Goal: Transaction & Acquisition: Purchase product/service

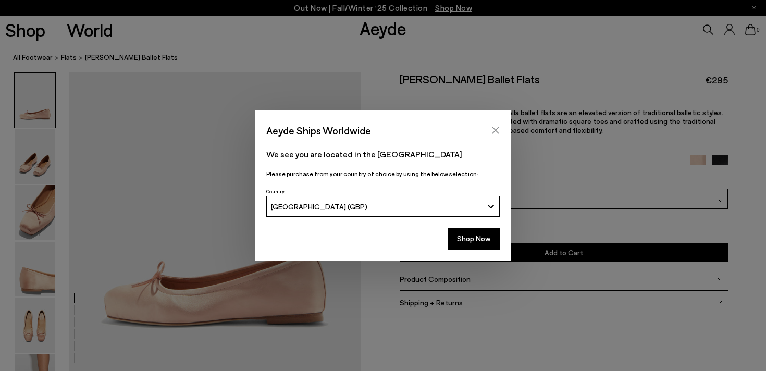
click at [496, 128] on icon "Close" at bounding box center [495, 130] width 8 height 8
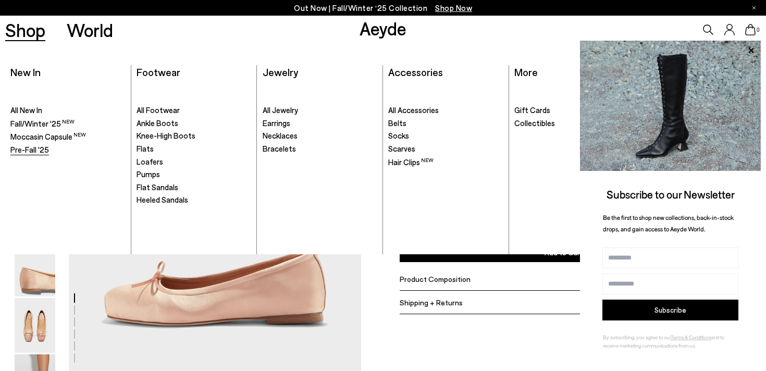
click at [39, 147] on span "Pre-Fall '25" at bounding box center [29, 149] width 39 height 9
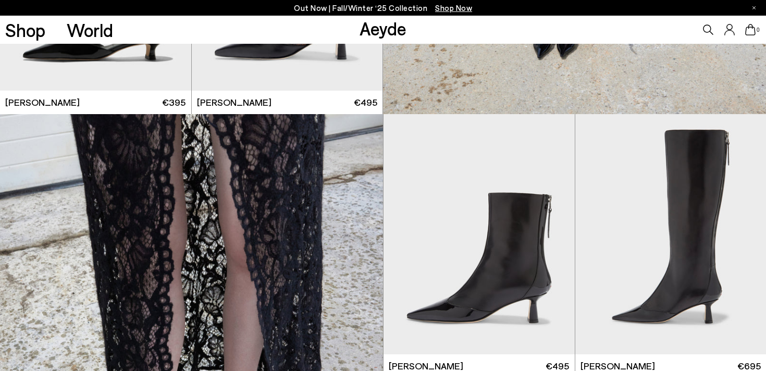
scroll to position [2008, 0]
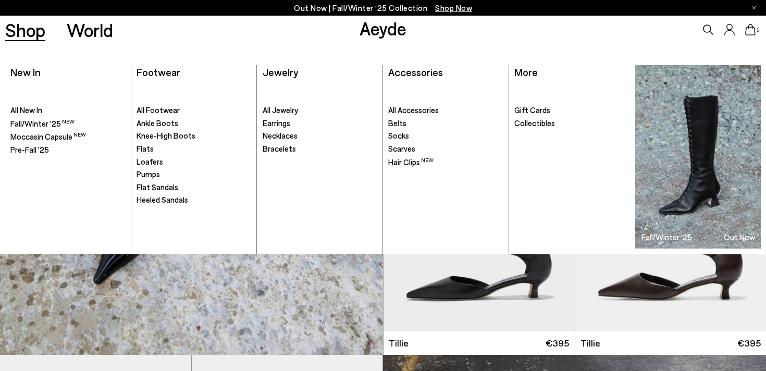
click at [143, 150] on span "Flats" at bounding box center [145, 148] width 17 height 9
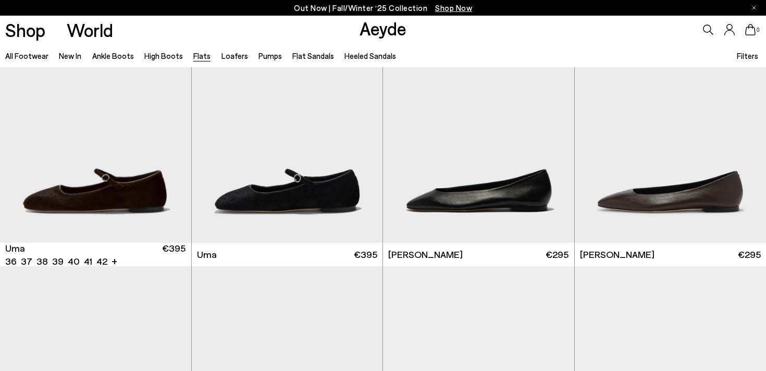
scroll to position [68, 0]
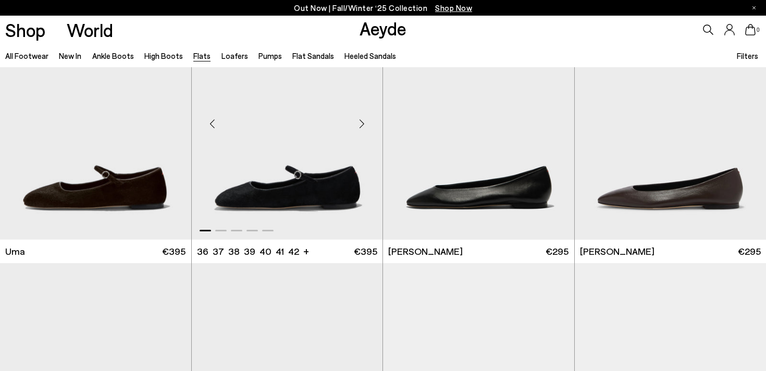
click at [359, 127] on div "Next slide" at bounding box center [361, 123] width 31 height 31
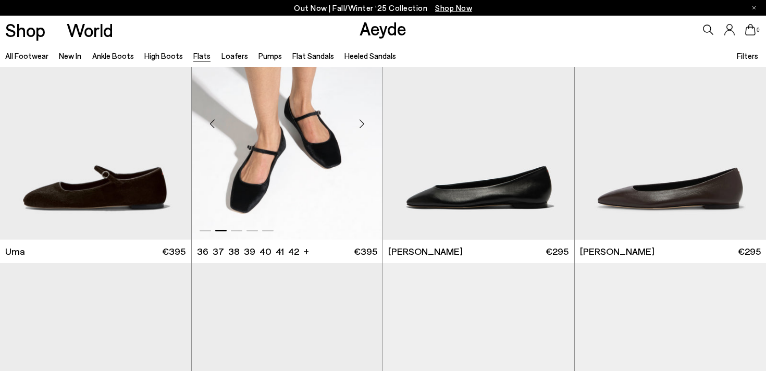
click at [359, 127] on div "Next slide" at bounding box center [361, 123] width 31 height 31
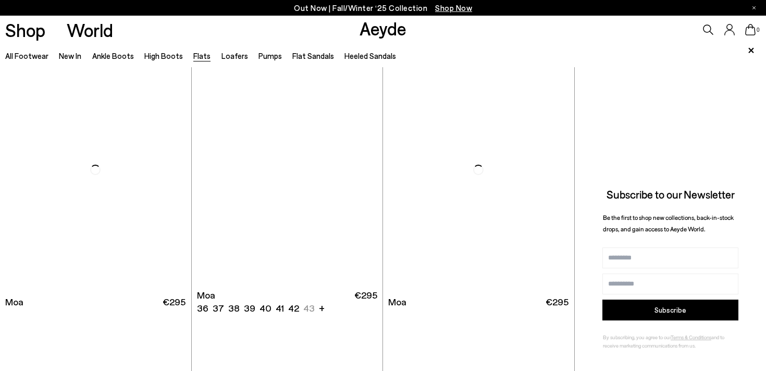
scroll to position [1969, 0]
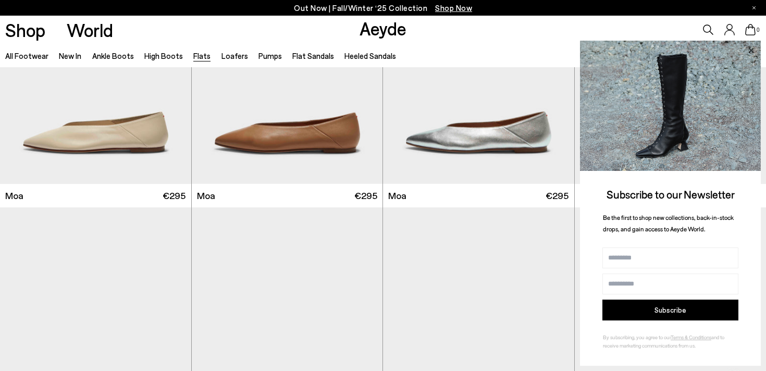
click at [750, 51] on icon at bounding box center [750, 49] width 5 height 5
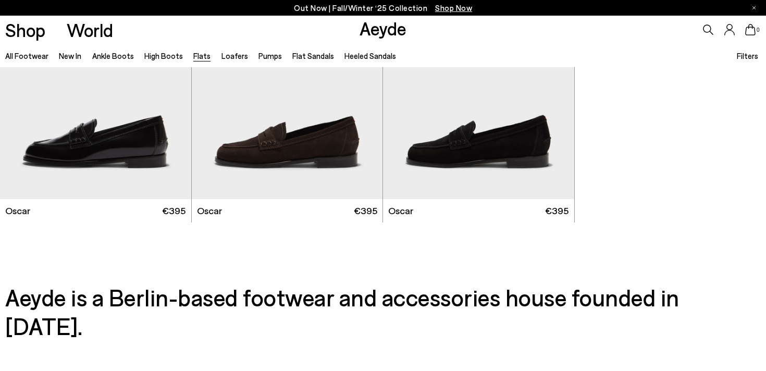
scroll to position [5637, 0]
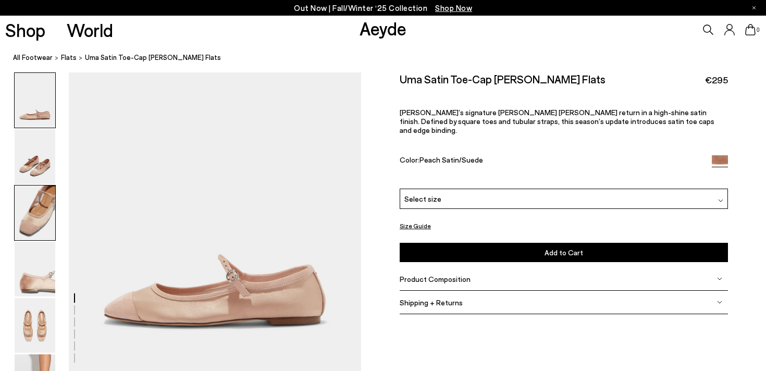
click at [38, 212] on img at bounding box center [35, 213] width 41 height 55
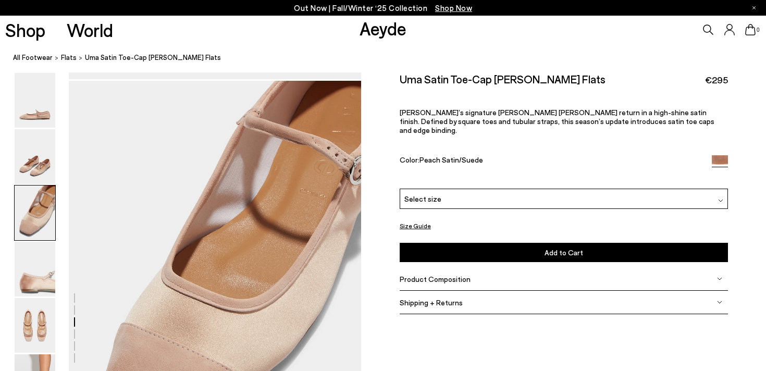
scroll to position [693, 0]
